Goal: Check status: Check status

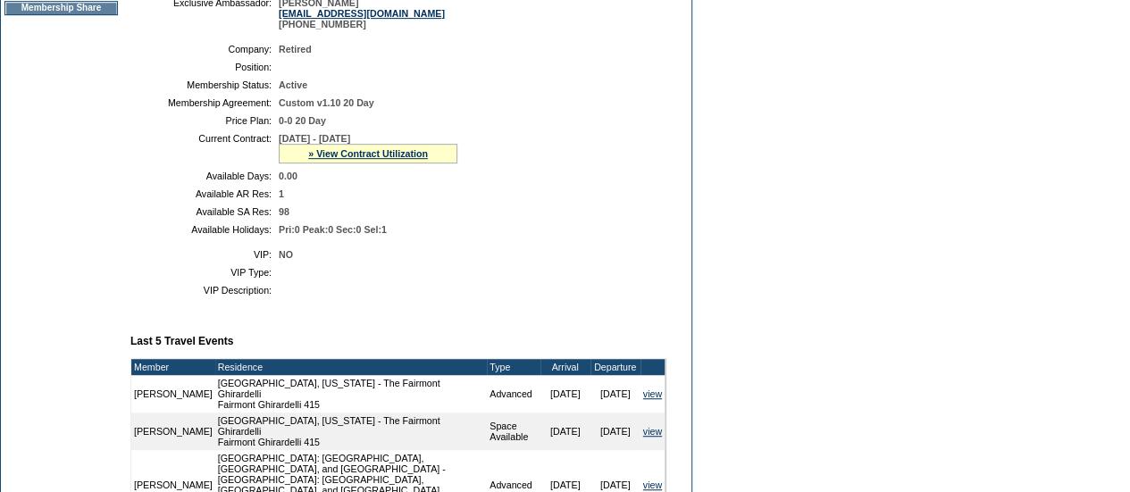
scroll to position [69, 0]
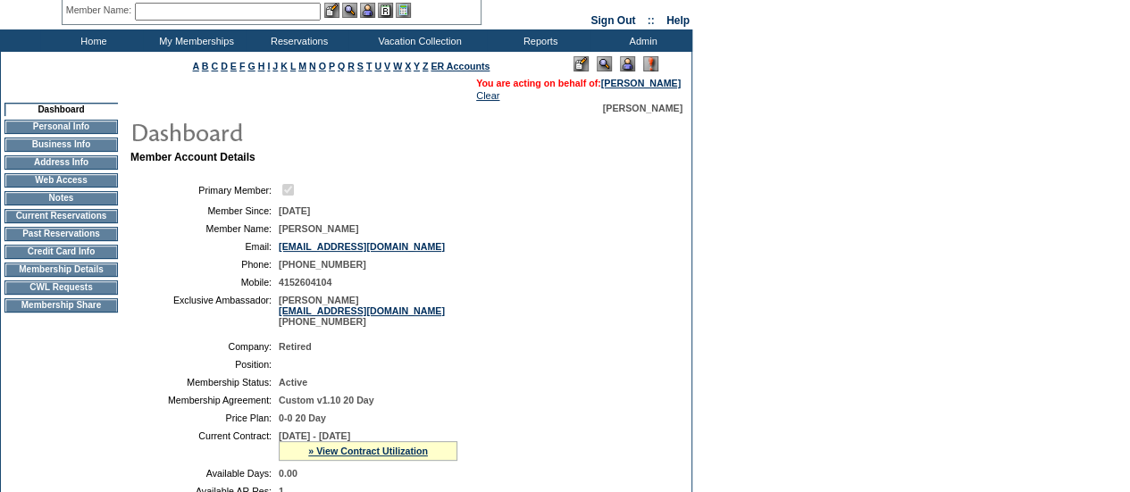
click at [73, 217] on td "Current Reservations" at bounding box center [60, 216] width 113 height 14
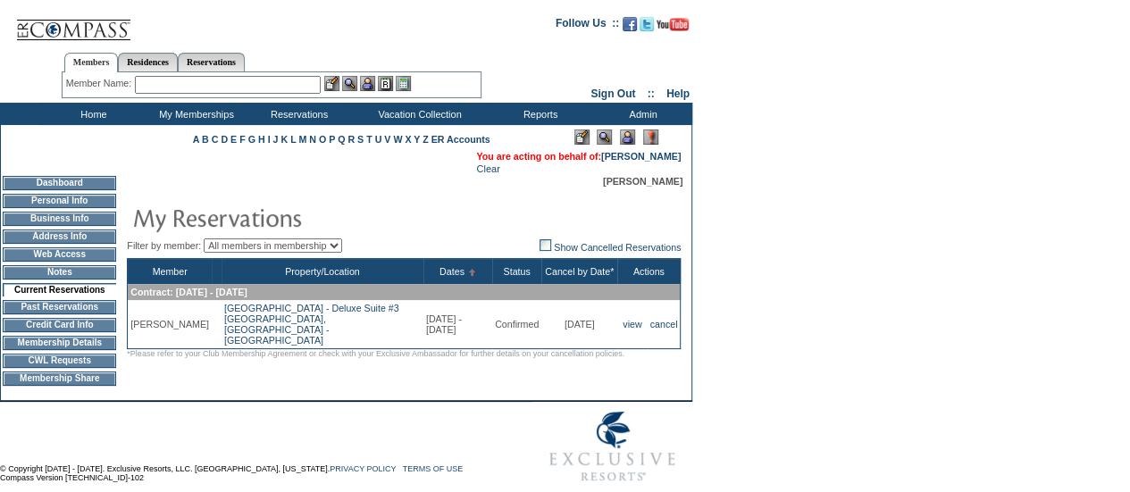
scroll to position [34, 0]
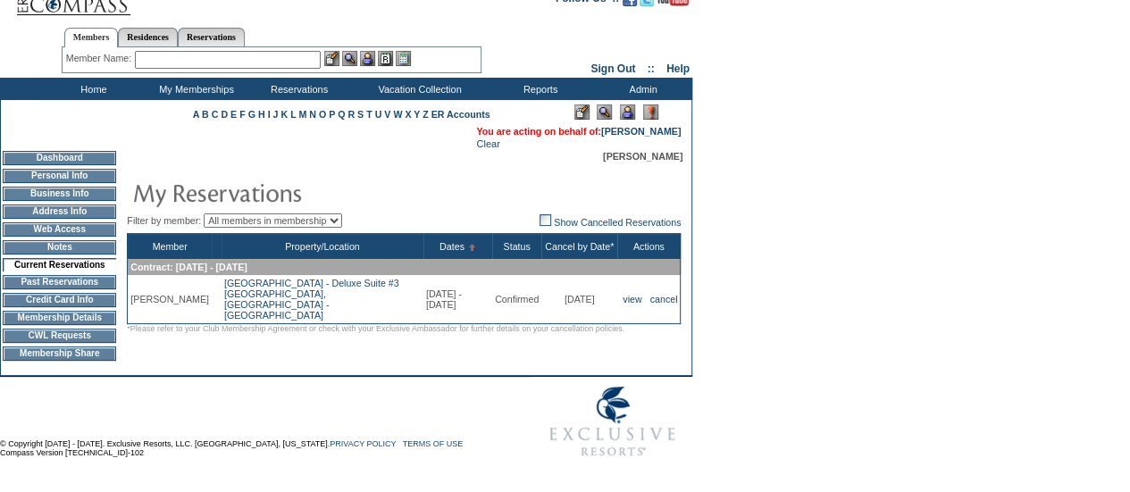
drag, startPoint x: 600, startPoint y: 292, endPoint x: 541, endPoint y: 289, distance: 59.1
click at [541, 289] on td "[DATE]" at bounding box center [579, 299] width 76 height 49
copy td "[DATE]"
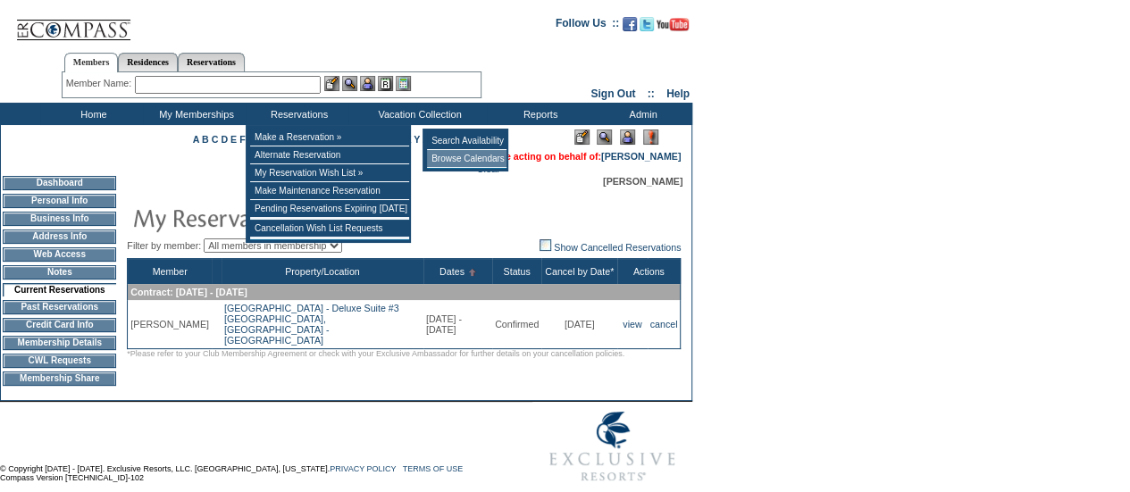
click at [460, 162] on td "Browse Calendars" at bounding box center [467, 159] width 80 height 18
